Goal: Information Seeking & Learning: Learn about a topic

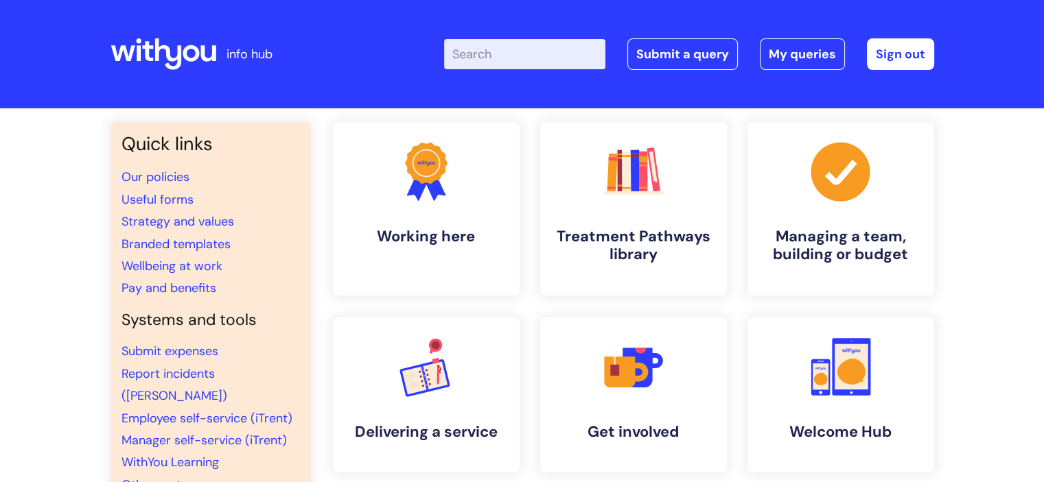
click at [497, 56] on input "Enter your search term here..." at bounding box center [524, 54] width 161 height 30
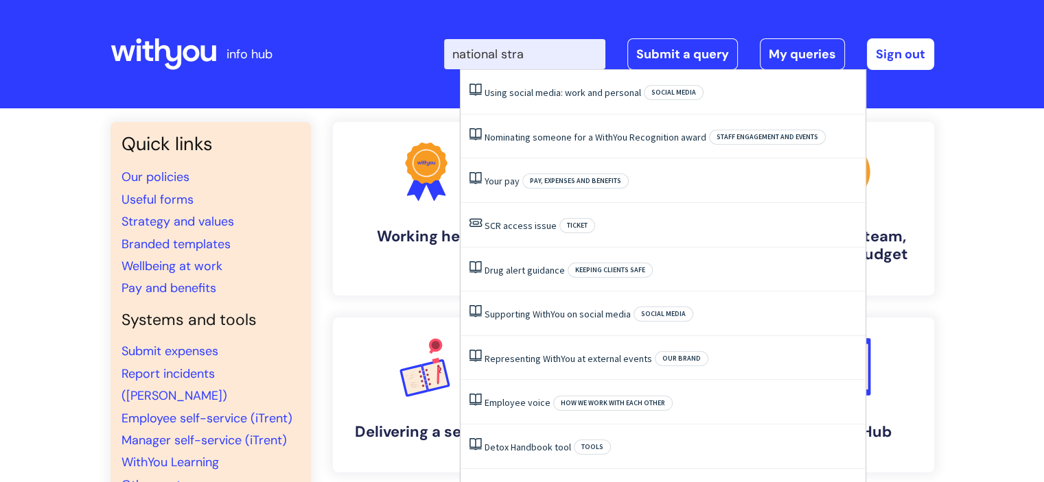
type input "national strat"
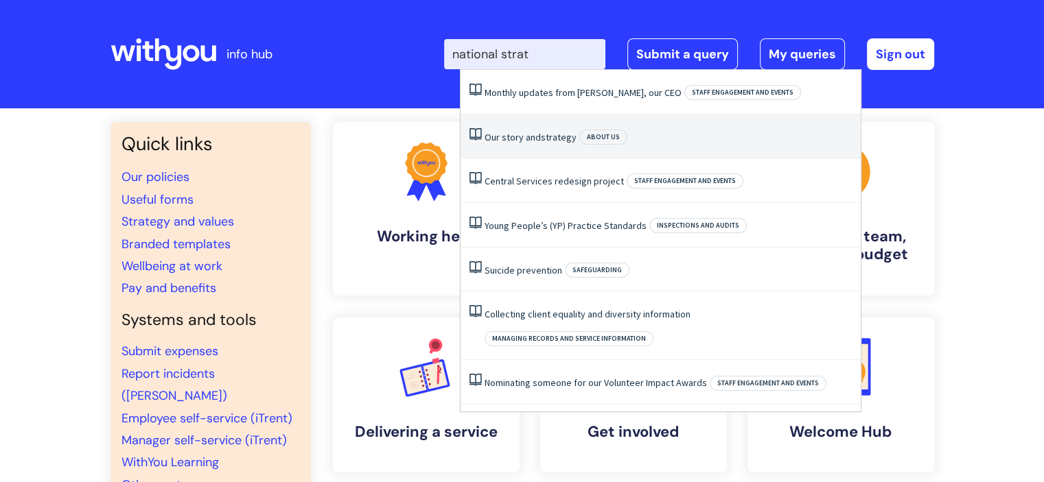
click at [502, 137] on link "Our story and strategy" at bounding box center [530, 137] width 92 height 12
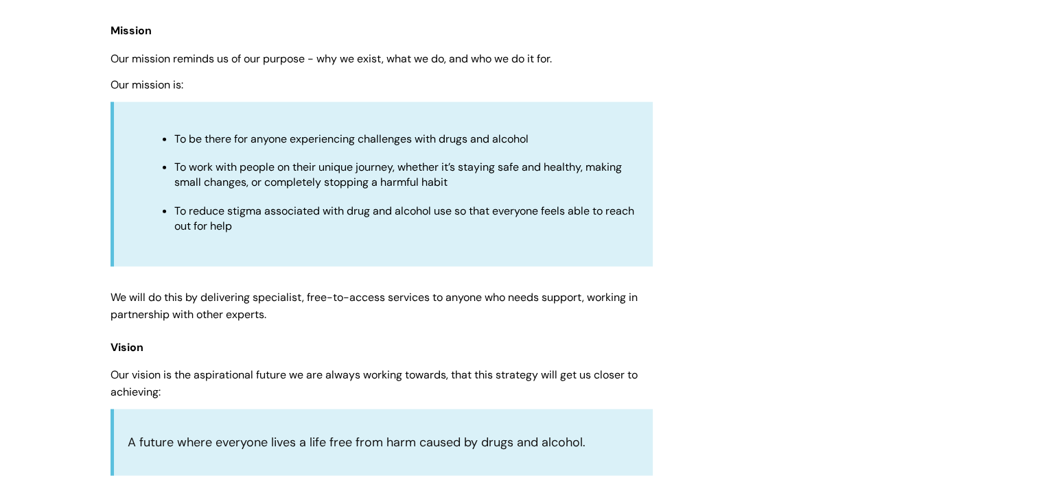
scroll to position [3148, 0]
